Goal: Task Accomplishment & Management: Manage account settings

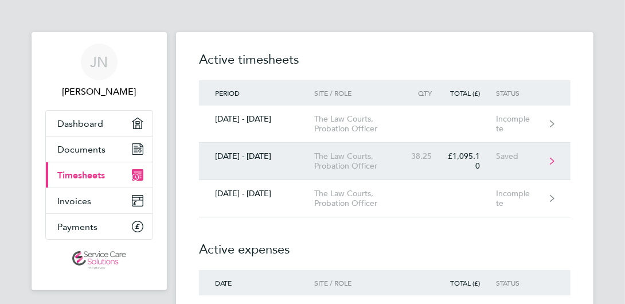
click at [335, 171] on link "[DATE] - [DATE] The Law Courts, Probation Officer 38.25 £1,095.10 Saved" at bounding box center [384, 161] width 371 height 37
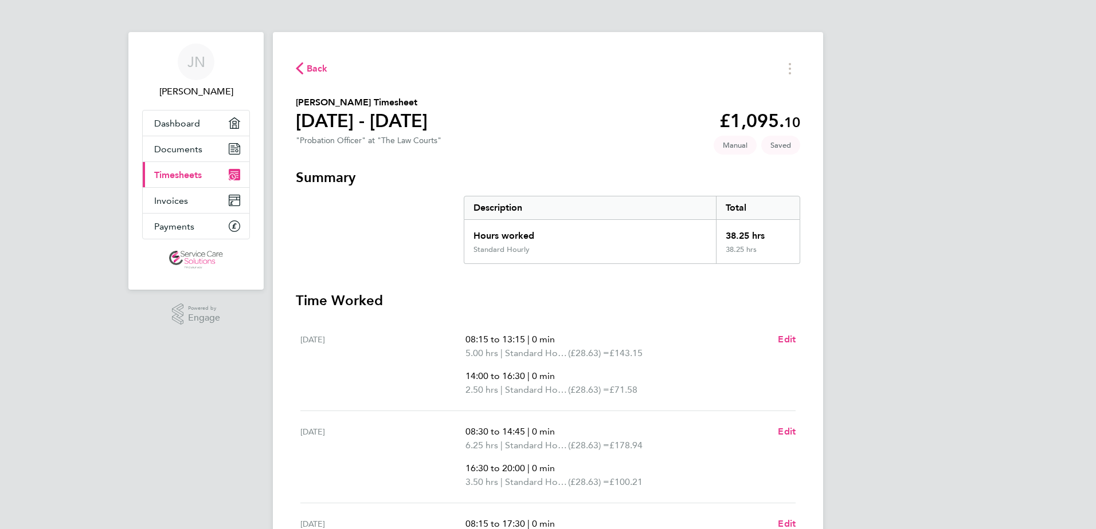
click at [320, 70] on span "Back" at bounding box center [317, 69] width 21 height 14
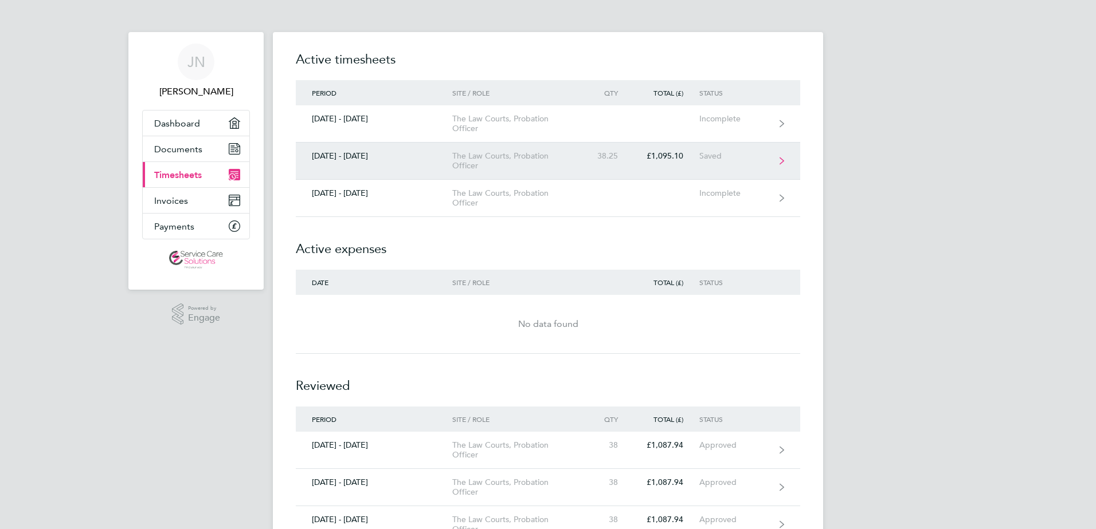
click at [624, 173] on link "[DATE] - [DATE] The Law Courts, Probation Officer 38.25 £1,095.10 Saved" at bounding box center [548, 161] width 504 height 37
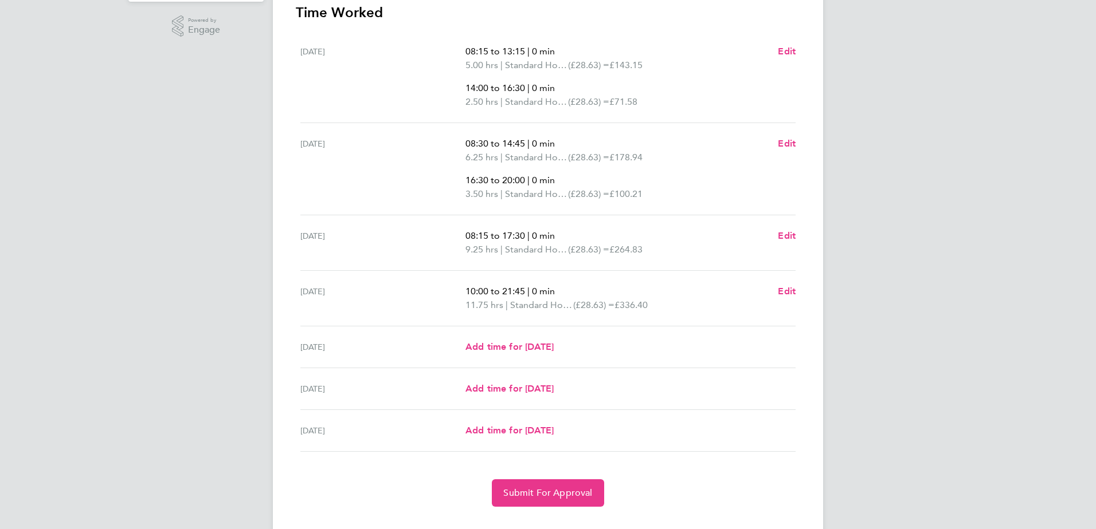
scroll to position [312, 0]
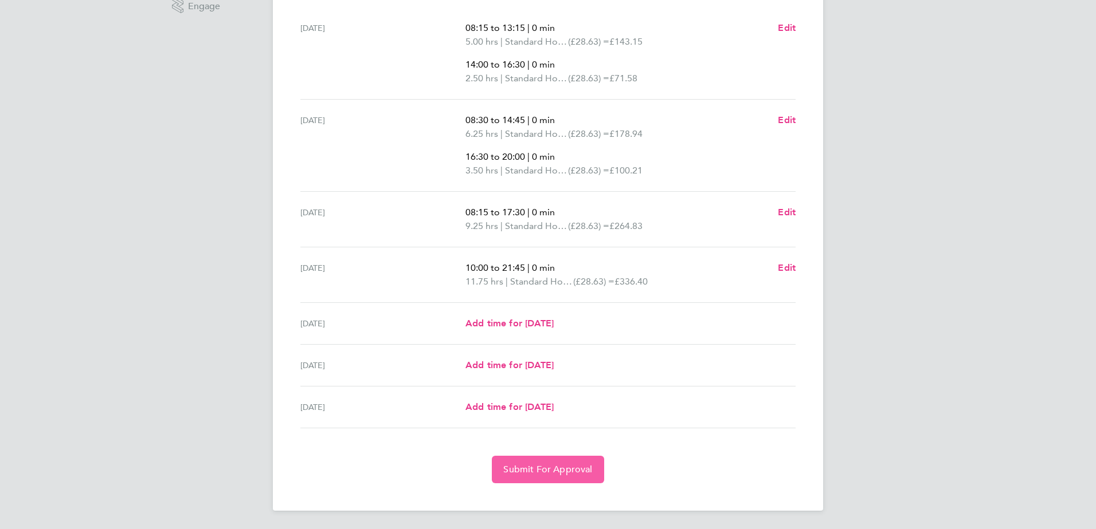
click at [558, 303] on span "Submit For Approval" at bounding box center [547, 469] width 89 height 11
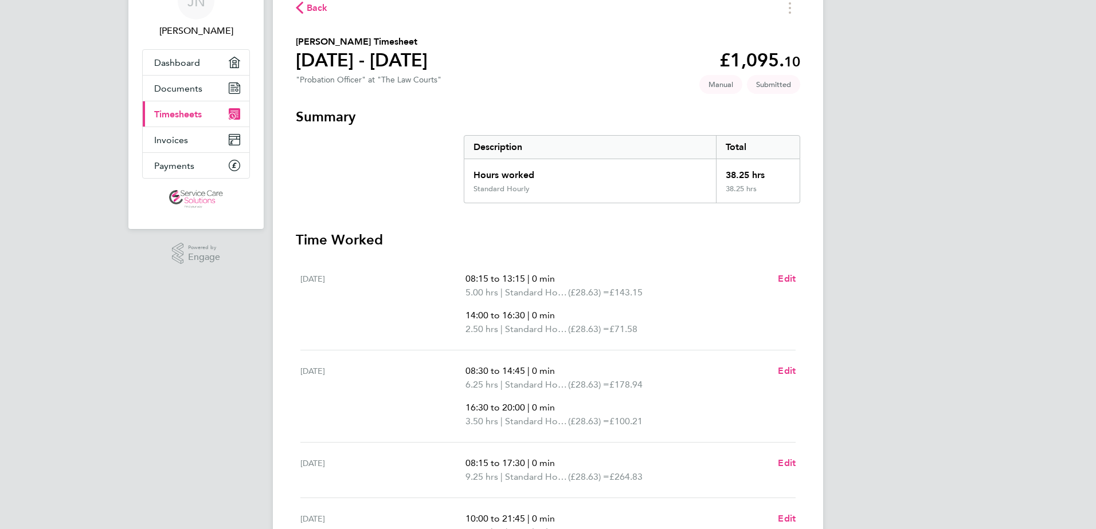
scroll to position [0, 0]
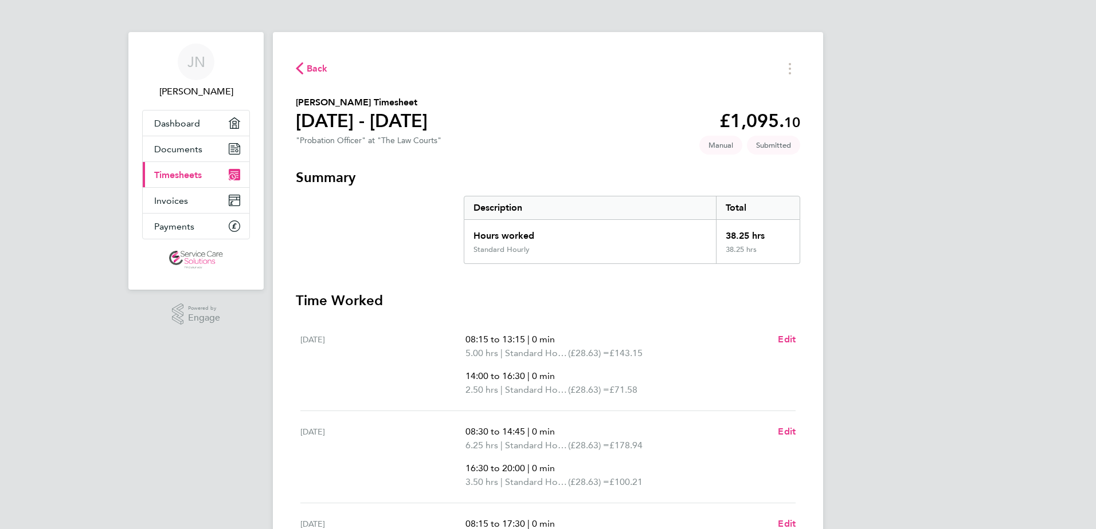
click at [312, 66] on span "Back" at bounding box center [317, 69] width 21 height 14
